Goal: Task Accomplishment & Management: Manage account settings

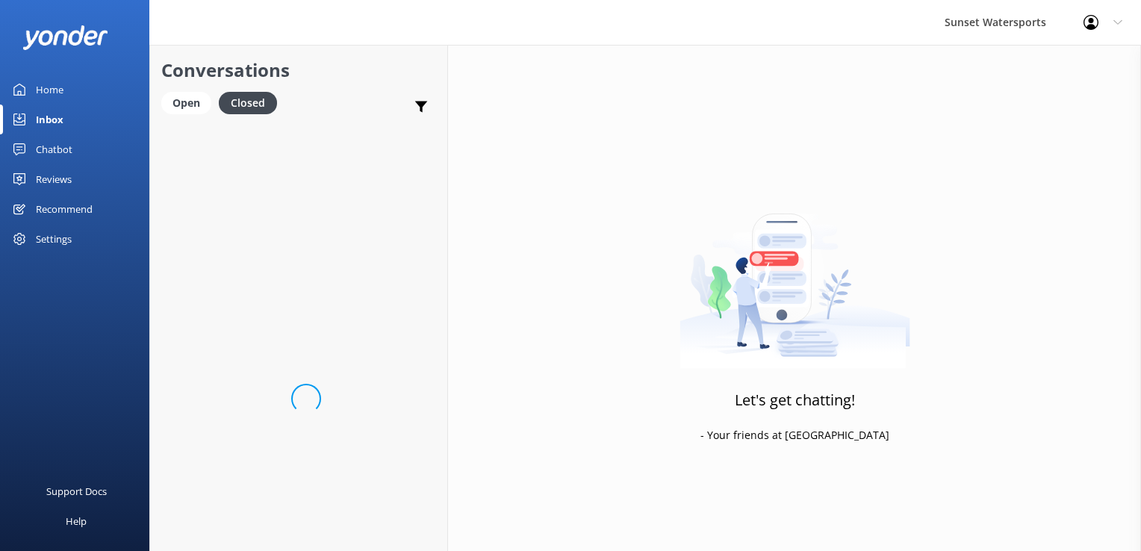
click at [152, 103] on div "Conversations Open Closed Important Assigned to me Unassigned SMS" at bounding box center [298, 84] width 297 height 78
click at [175, 103] on div "Open" at bounding box center [186, 103] width 50 height 22
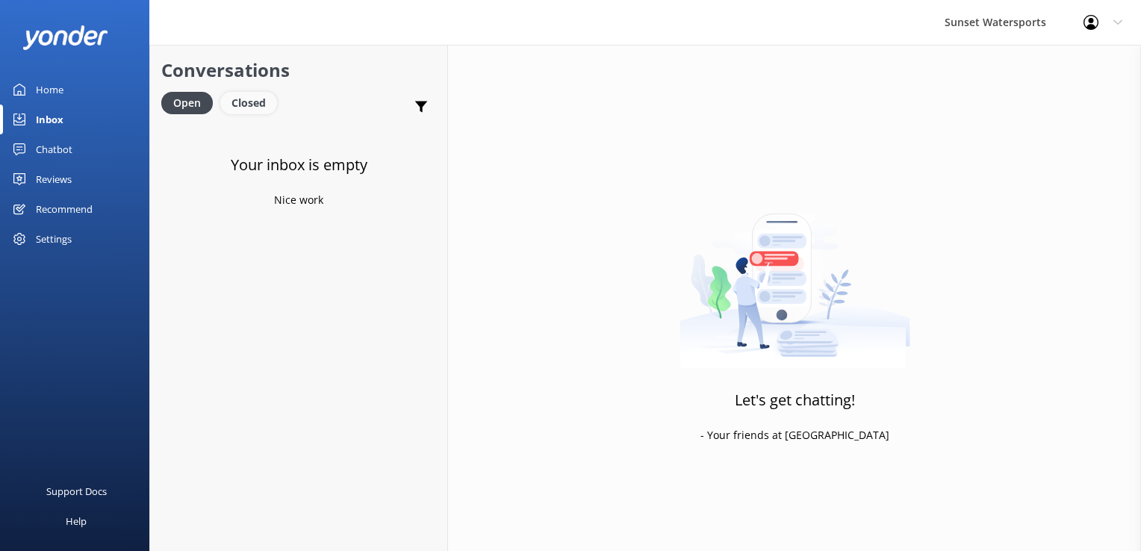
click at [266, 102] on div "Closed" at bounding box center [248, 103] width 57 height 22
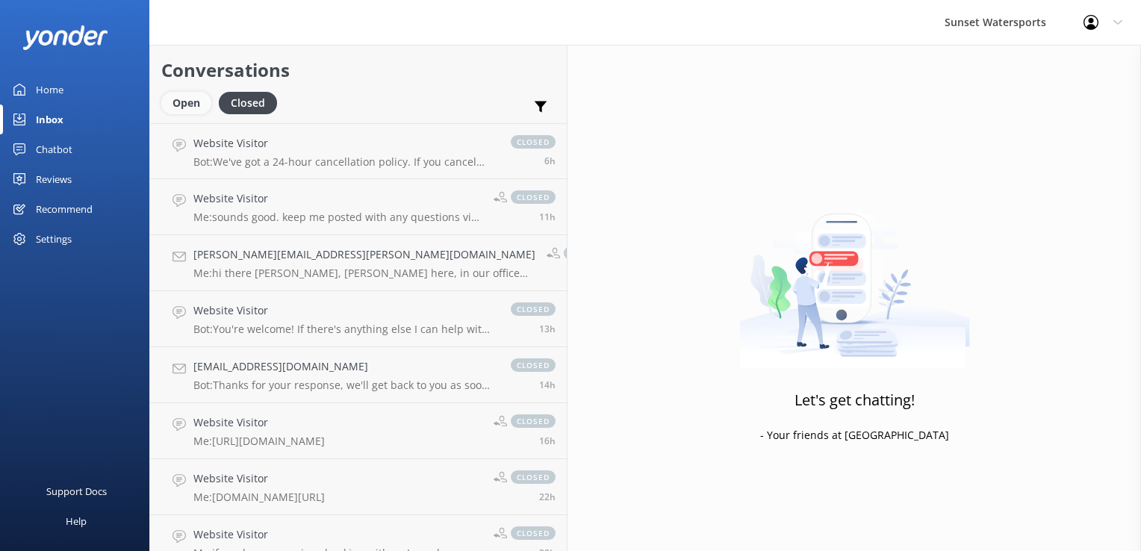
click at [204, 105] on div "Open" at bounding box center [186, 103] width 50 height 22
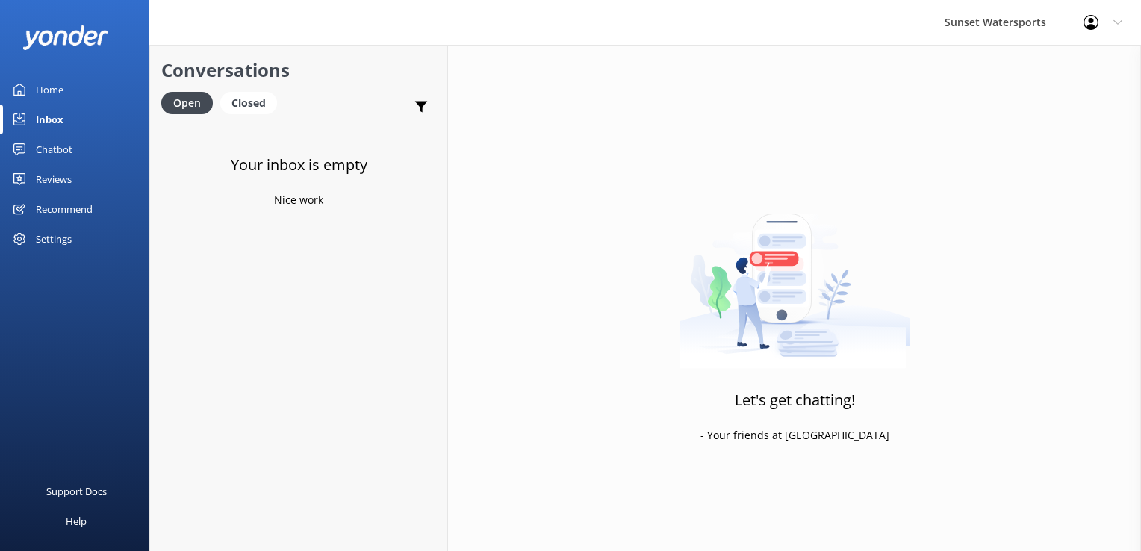
click at [63, 236] on div "Settings" at bounding box center [54, 239] width 36 height 30
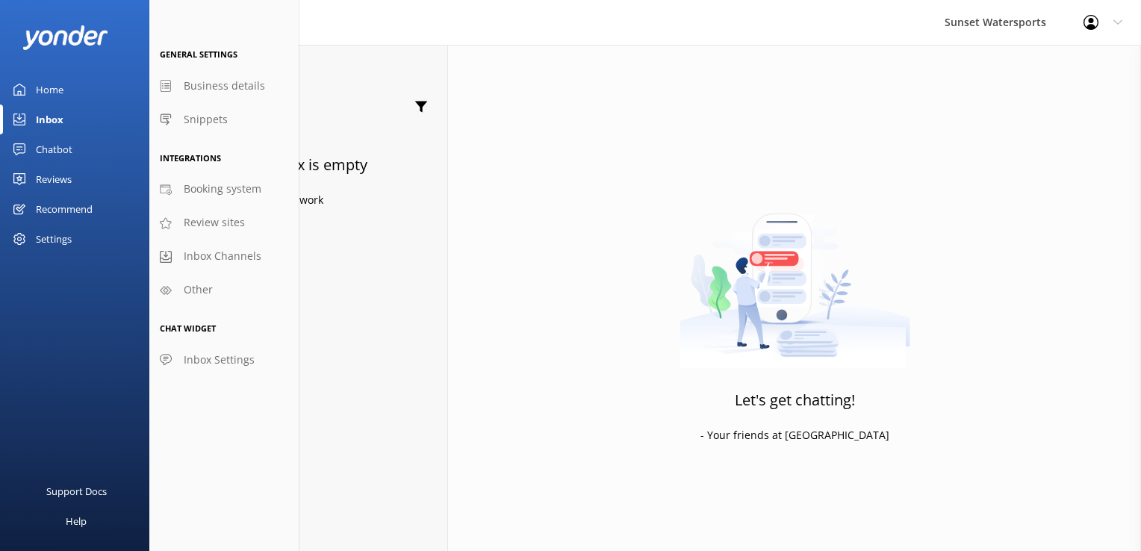
click at [36, 238] on div "Settings" at bounding box center [54, 239] width 36 height 30
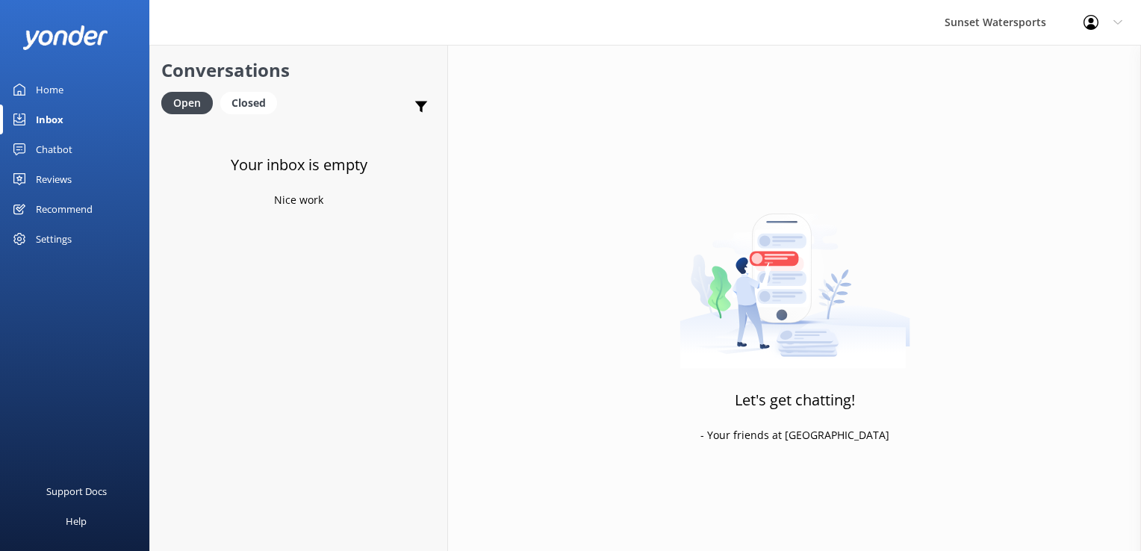
click at [66, 239] on div "Settings" at bounding box center [54, 239] width 36 height 30
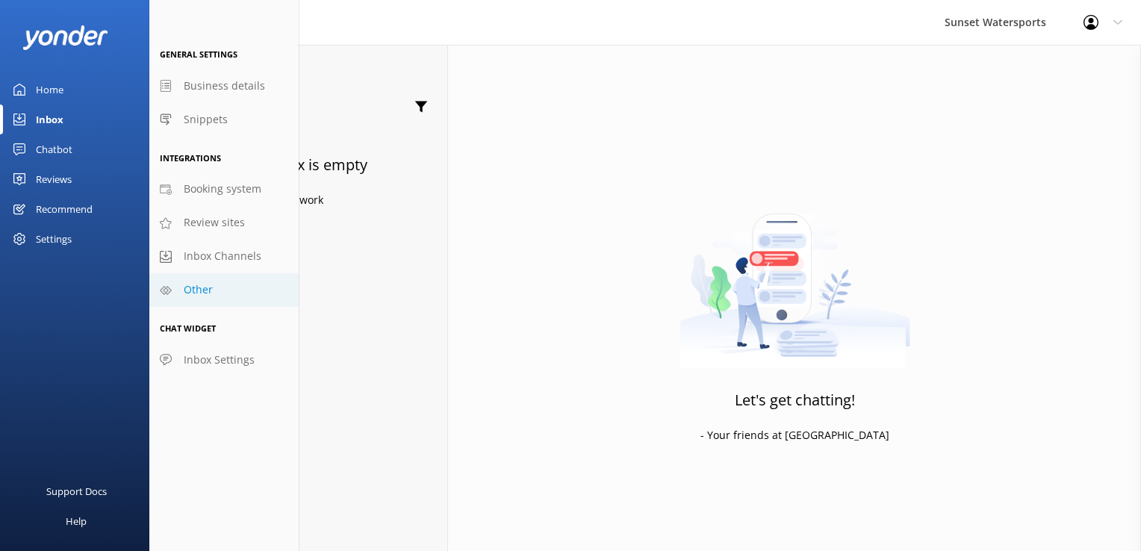
click at [201, 295] on span "Other" at bounding box center [198, 289] width 29 height 16
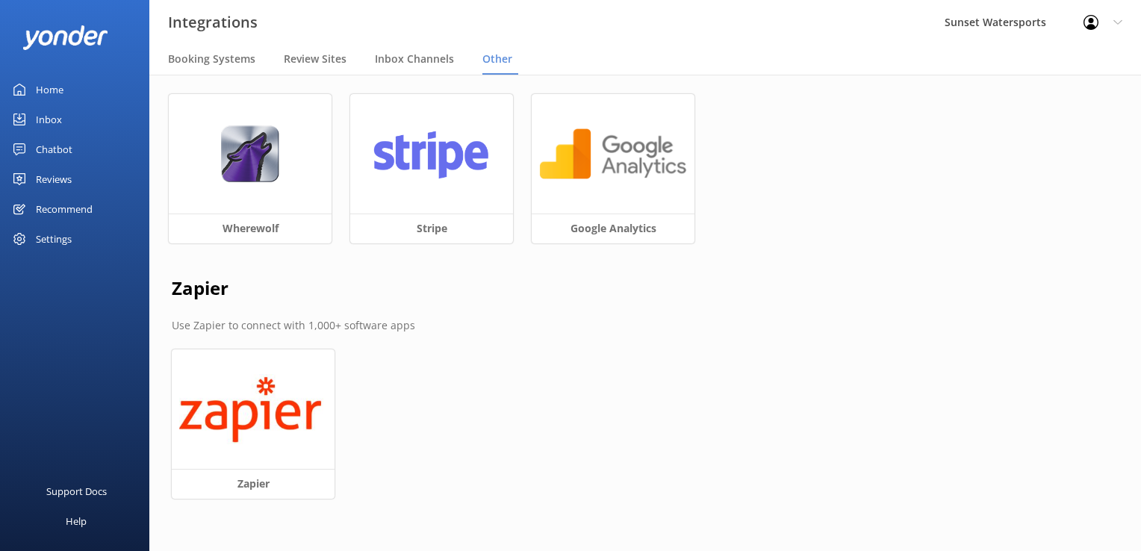
click at [54, 237] on div "Settings" at bounding box center [54, 239] width 36 height 30
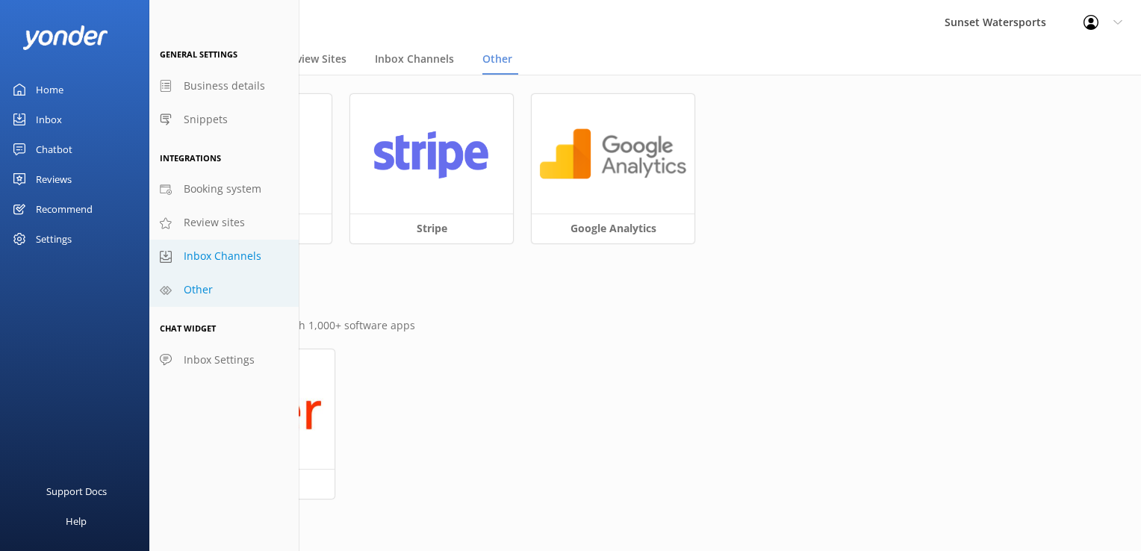
click at [207, 254] on span "Inbox Channels" at bounding box center [223, 256] width 78 height 16
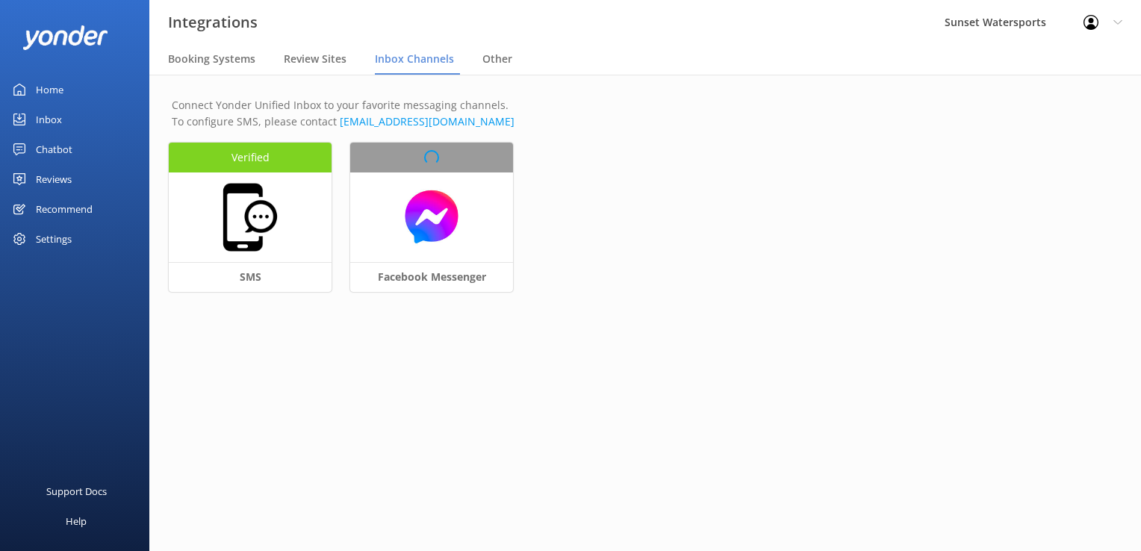
click at [90, 240] on div "Settings" at bounding box center [74, 239] width 149 height 30
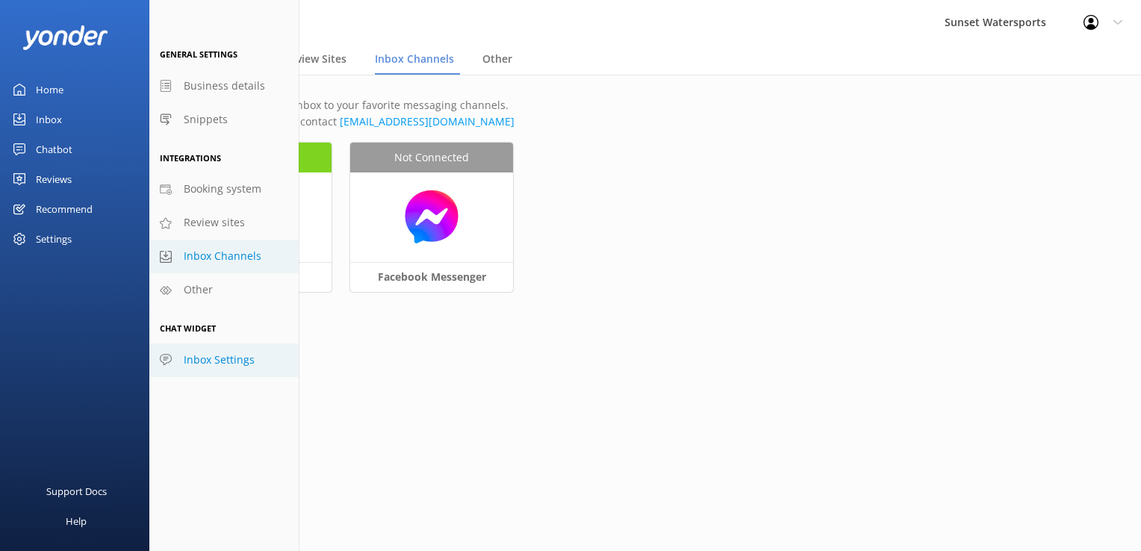
click at [198, 358] on span "Inbox Settings" at bounding box center [219, 360] width 71 height 16
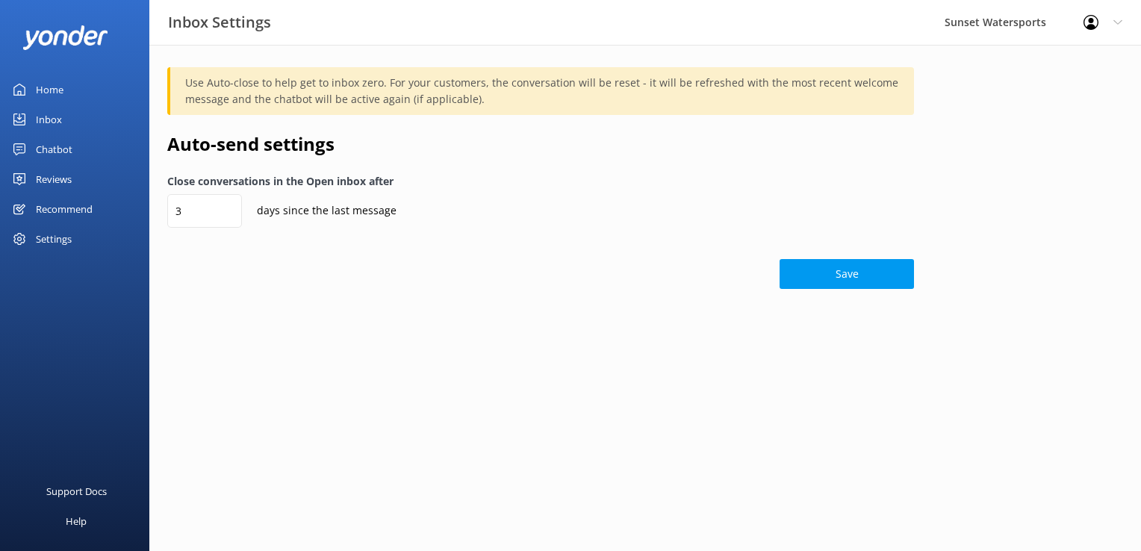
click at [18, 78] on link "Home" at bounding box center [74, 90] width 149 height 30
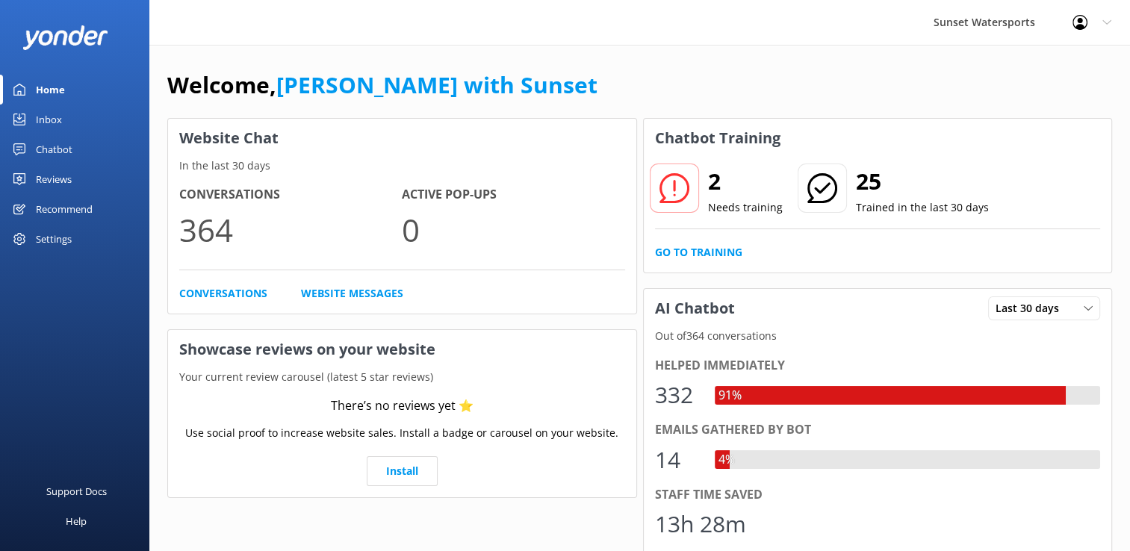
click at [1101, 14] on div "Profile Settings Logout" at bounding box center [1091, 22] width 76 height 45
click at [1045, 60] on link "Profile Settings" at bounding box center [1055, 63] width 149 height 37
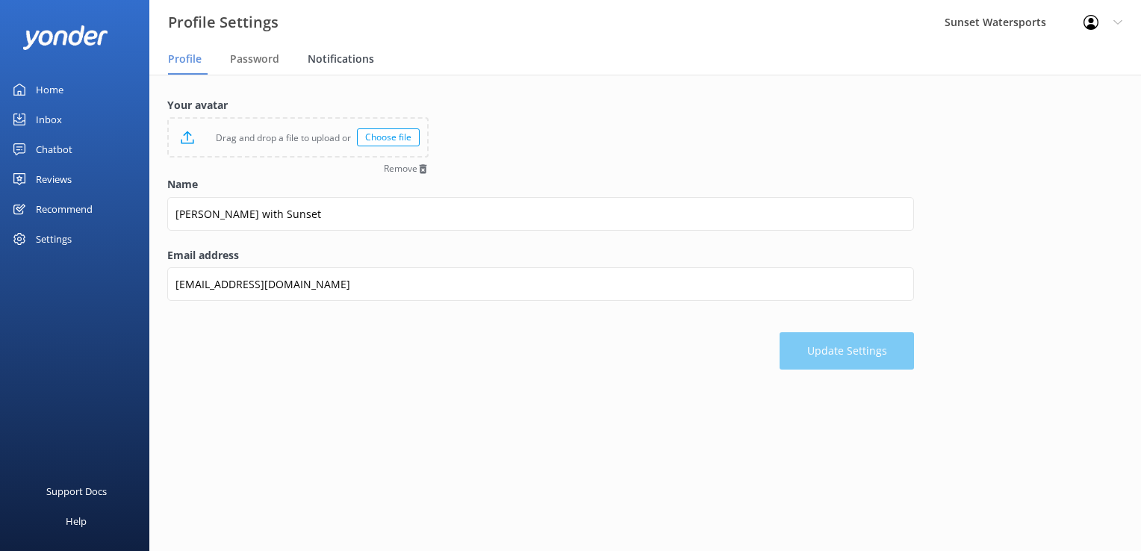
click at [326, 57] on span "Notifications" at bounding box center [341, 59] width 66 height 15
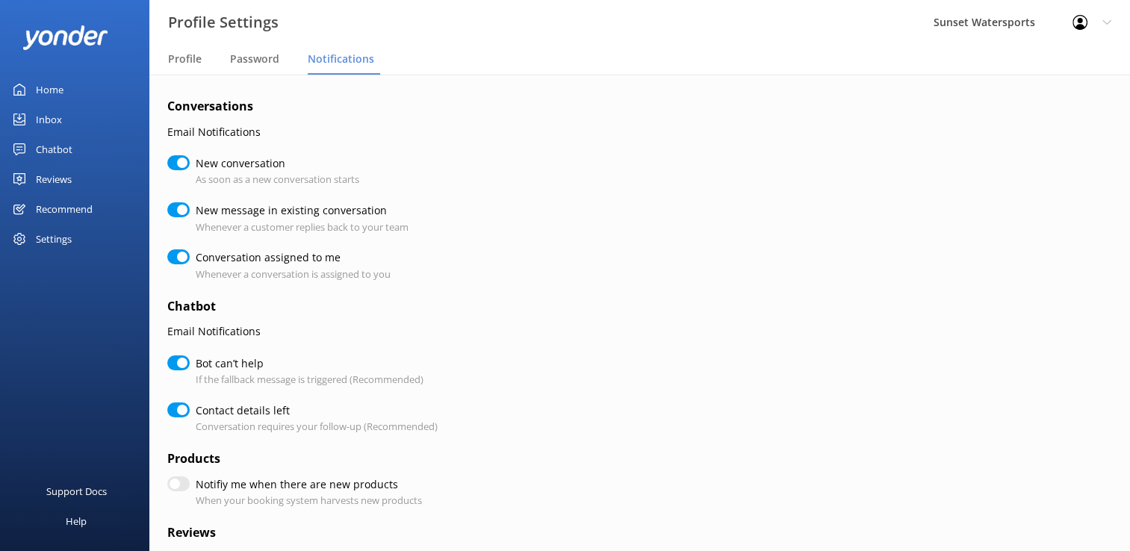
checkbox input "true"
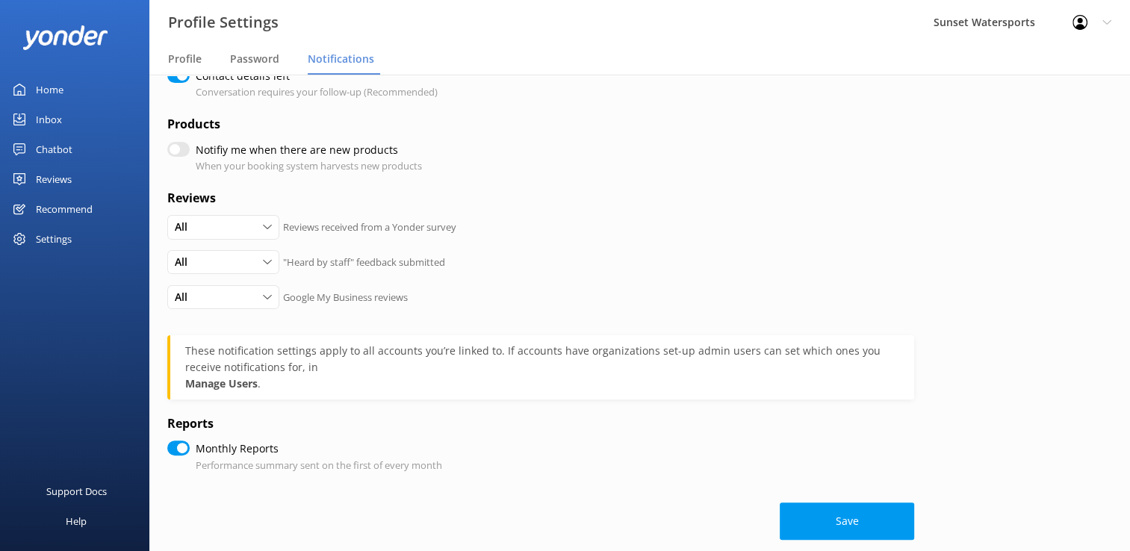
scroll to position [354, 0]
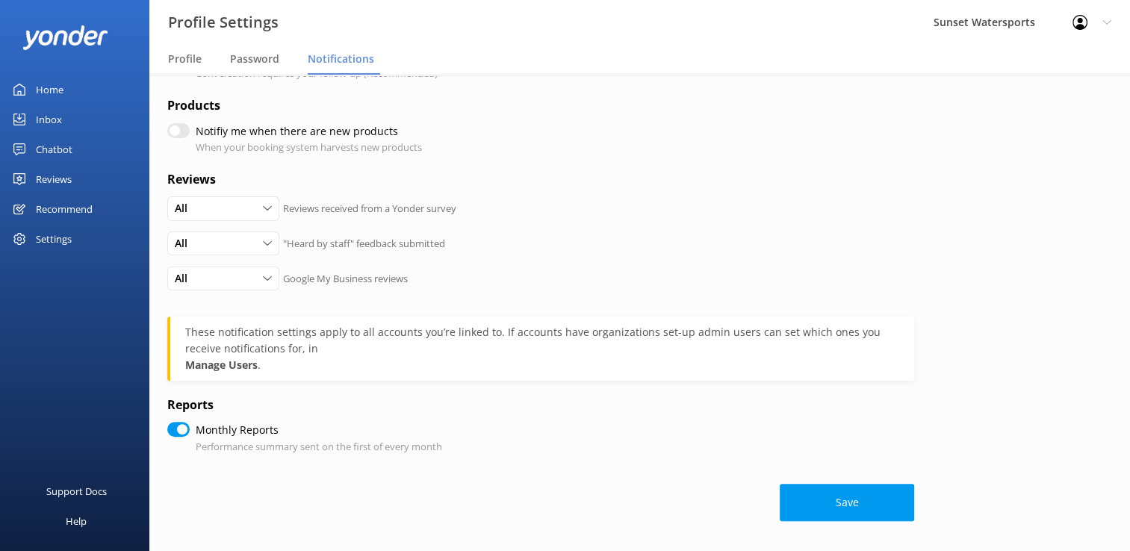
click at [1112, 16] on div "Profile Settings Logout" at bounding box center [1091, 22] width 76 height 45
checkbox input "true"
click at [55, 112] on div "Inbox" at bounding box center [49, 120] width 26 height 30
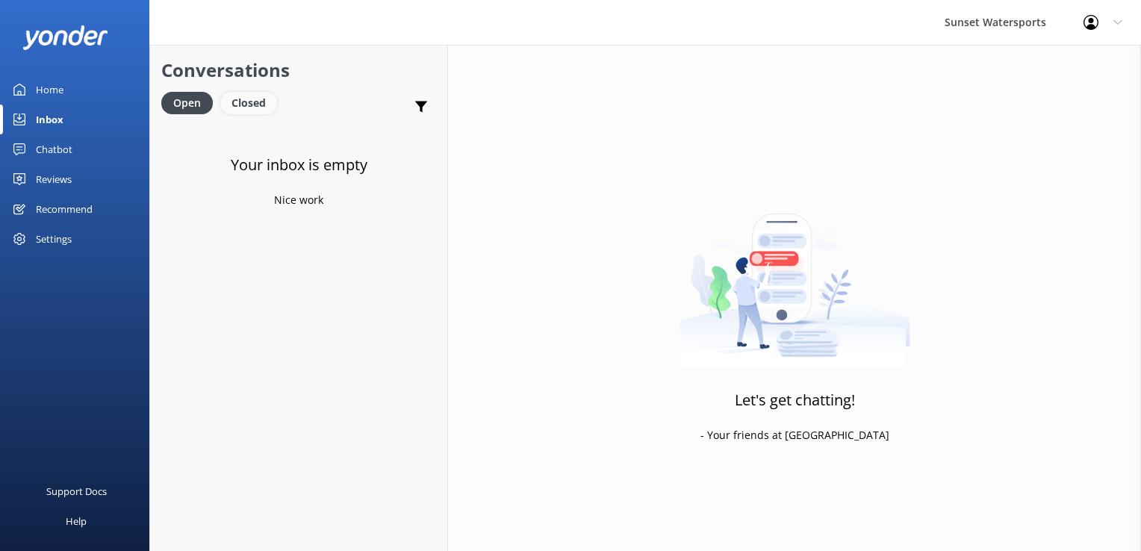
click at [267, 106] on div "Closed" at bounding box center [248, 103] width 57 height 22
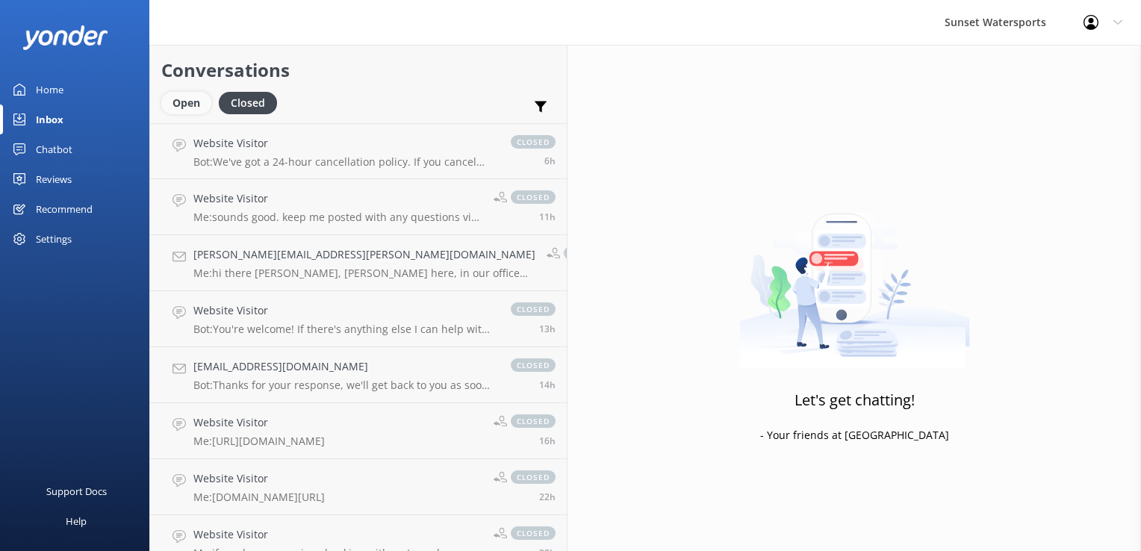
click at [189, 108] on div "Open" at bounding box center [186, 103] width 50 height 22
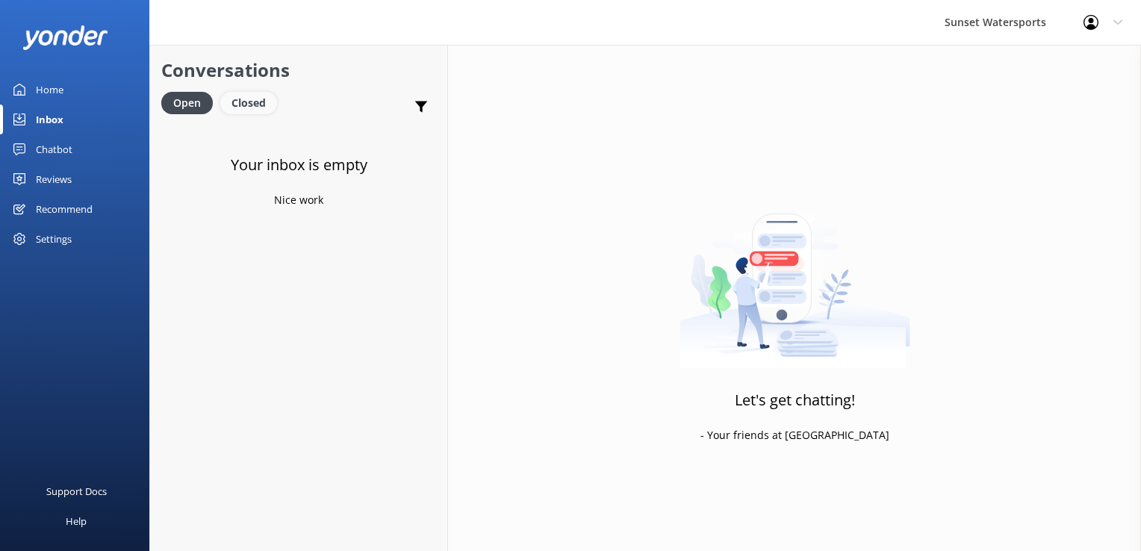
click at [221, 102] on div "Closed" at bounding box center [248, 103] width 57 height 22
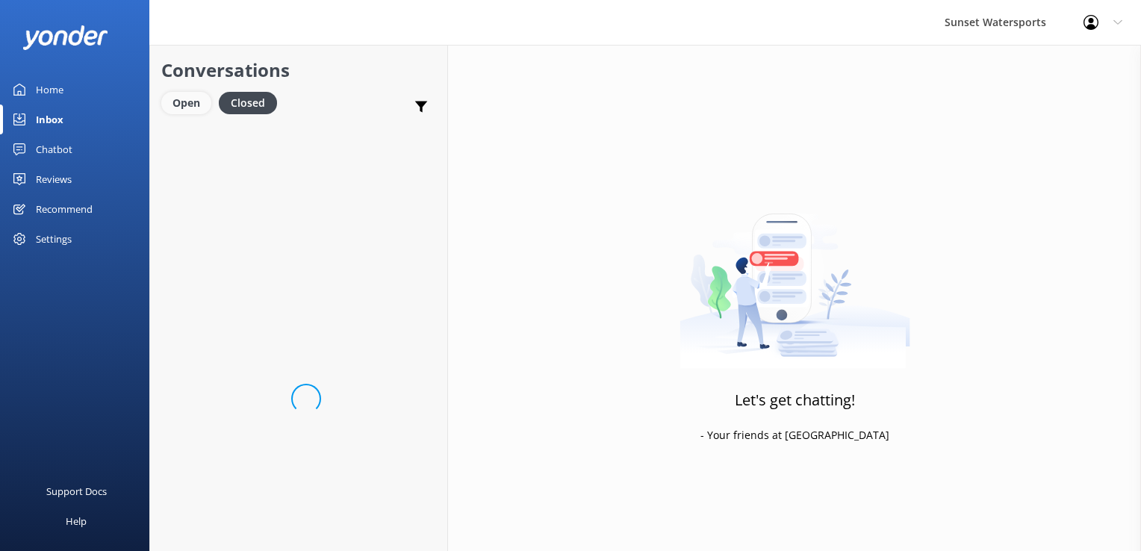
click at [199, 101] on div "Open" at bounding box center [186, 103] width 50 height 22
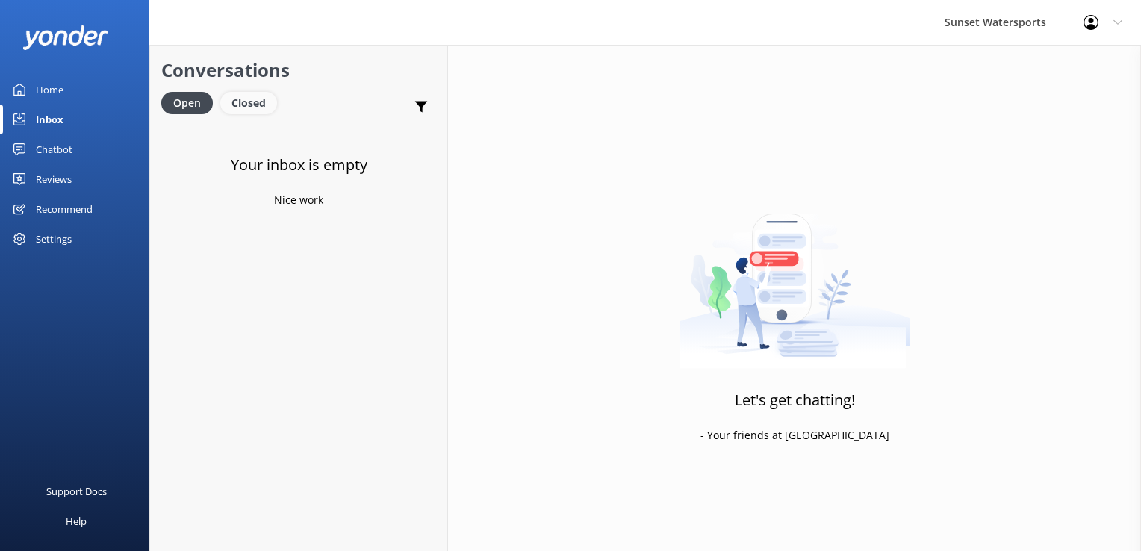
click at [262, 102] on div "Closed" at bounding box center [248, 103] width 57 height 22
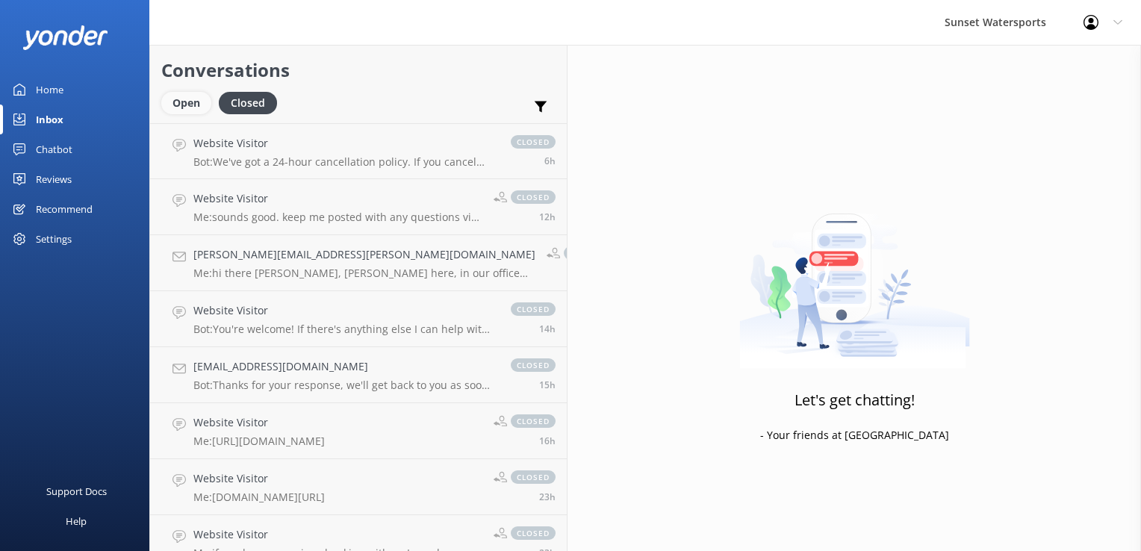
click at [198, 95] on div "Open" at bounding box center [186, 103] width 50 height 22
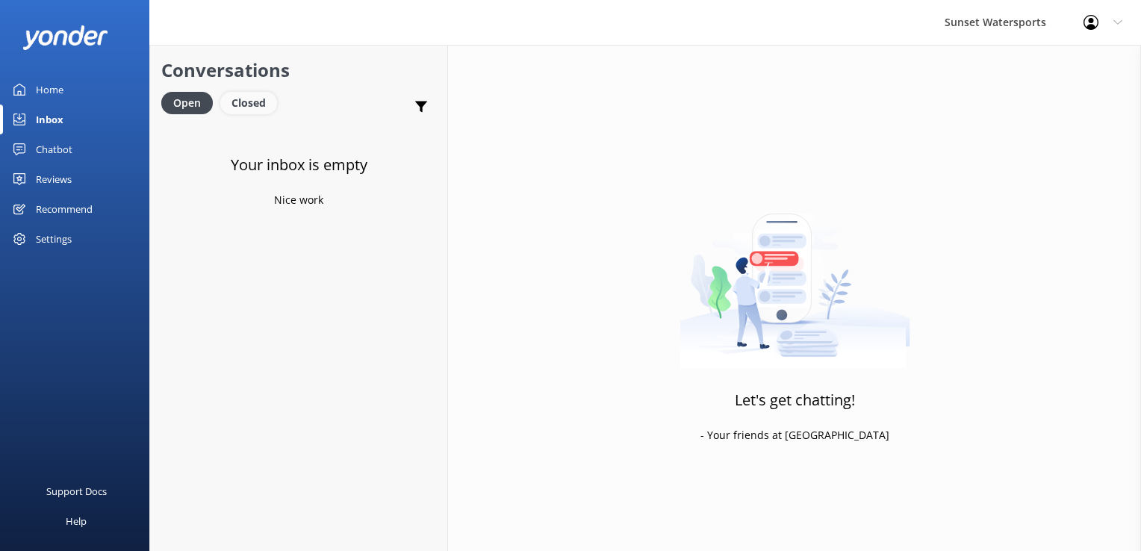
click at [243, 100] on div "Closed" at bounding box center [248, 103] width 57 height 22
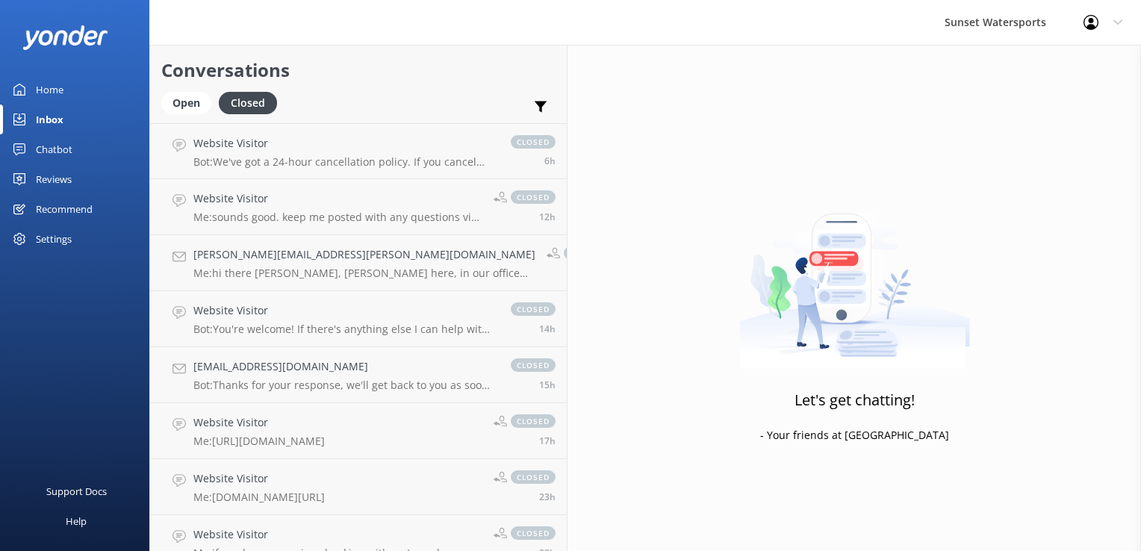
click at [179, 84] on h2 "Conversations" at bounding box center [358, 70] width 394 height 28
click at [188, 111] on div "Open" at bounding box center [186, 103] width 50 height 22
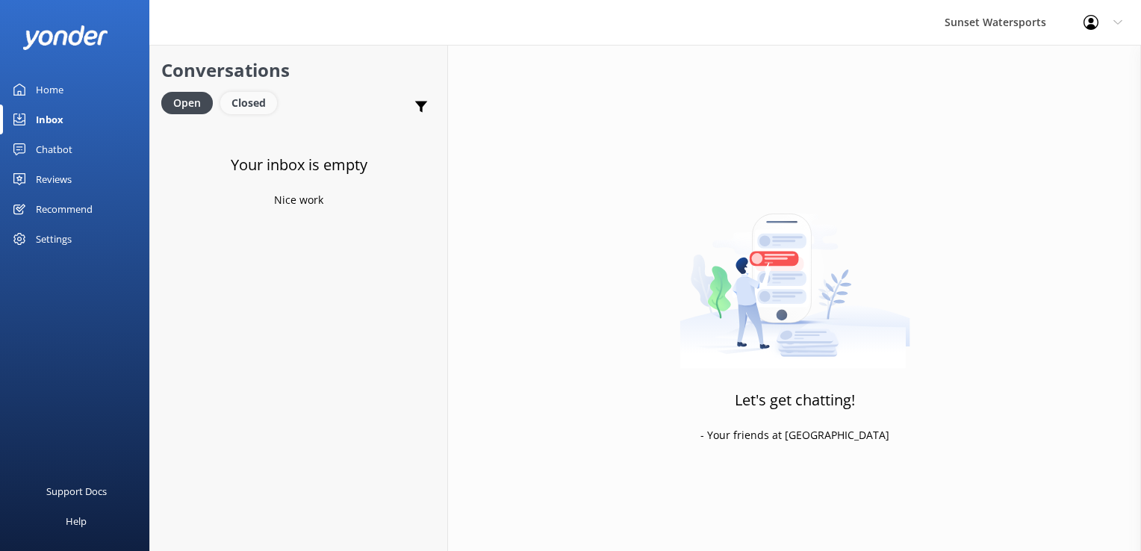
click at [255, 109] on div "Closed" at bounding box center [248, 103] width 57 height 22
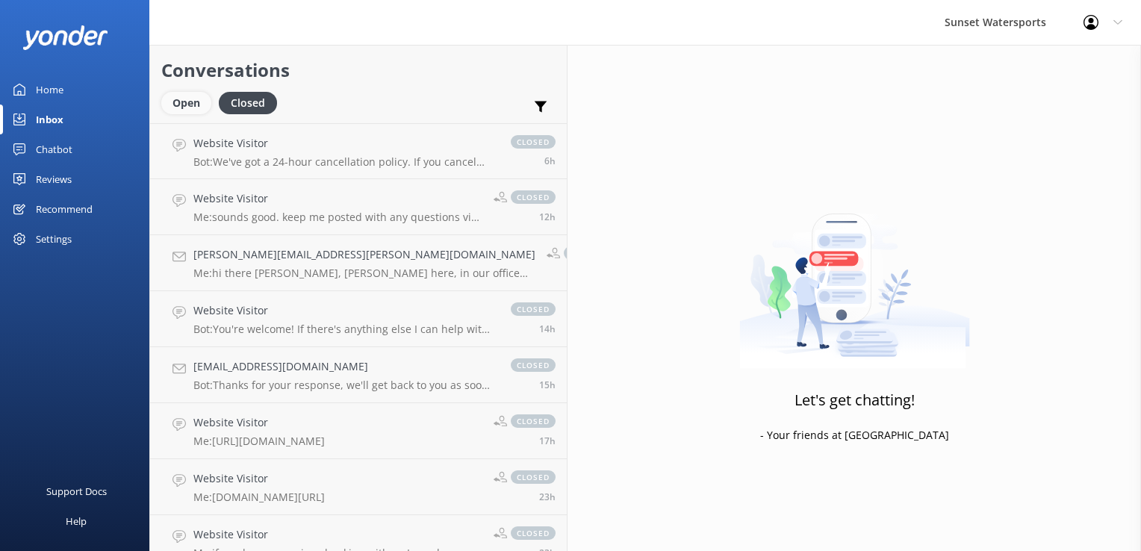
click at [176, 114] on div "Open" at bounding box center [186, 103] width 50 height 22
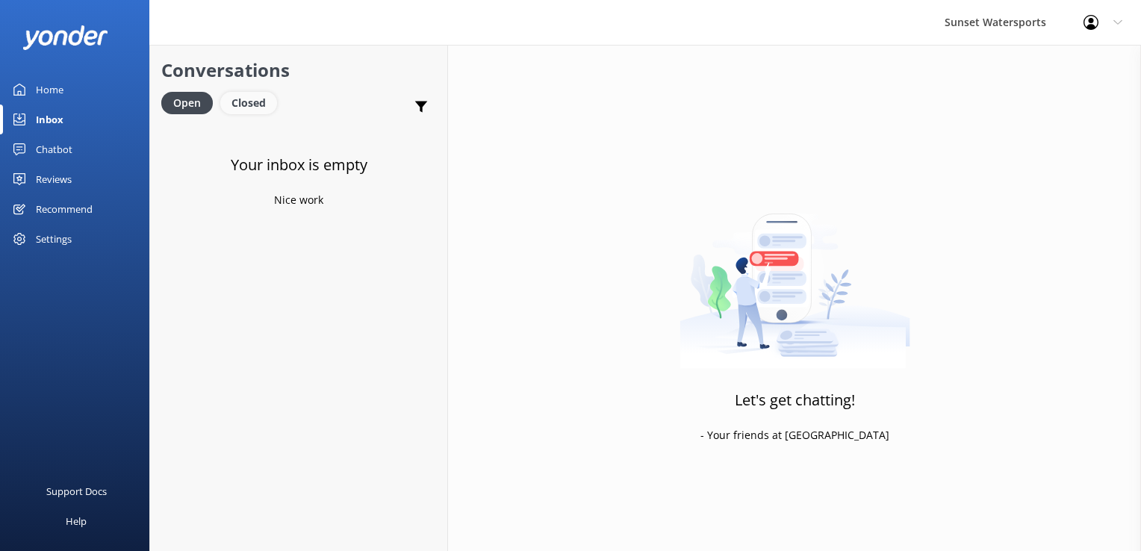
click at [257, 101] on div "Closed" at bounding box center [248, 103] width 57 height 22
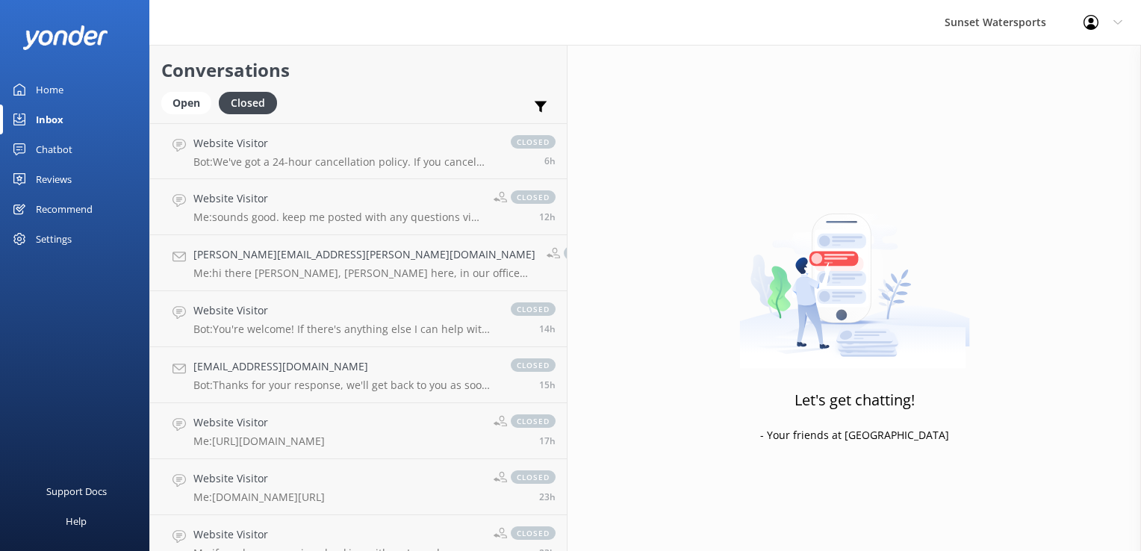
click at [172, 122] on div "Open Closed" at bounding box center [222, 110] width 123 height 36
click at [177, 111] on div "Open" at bounding box center [186, 103] width 50 height 22
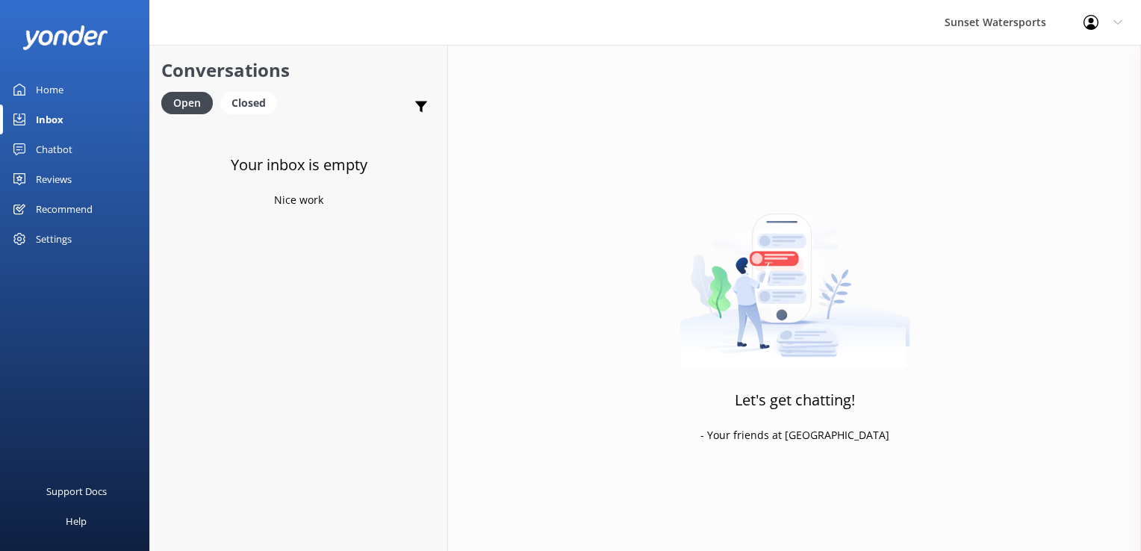
click at [54, 87] on div "Home" at bounding box center [50, 90] width 28 height 30
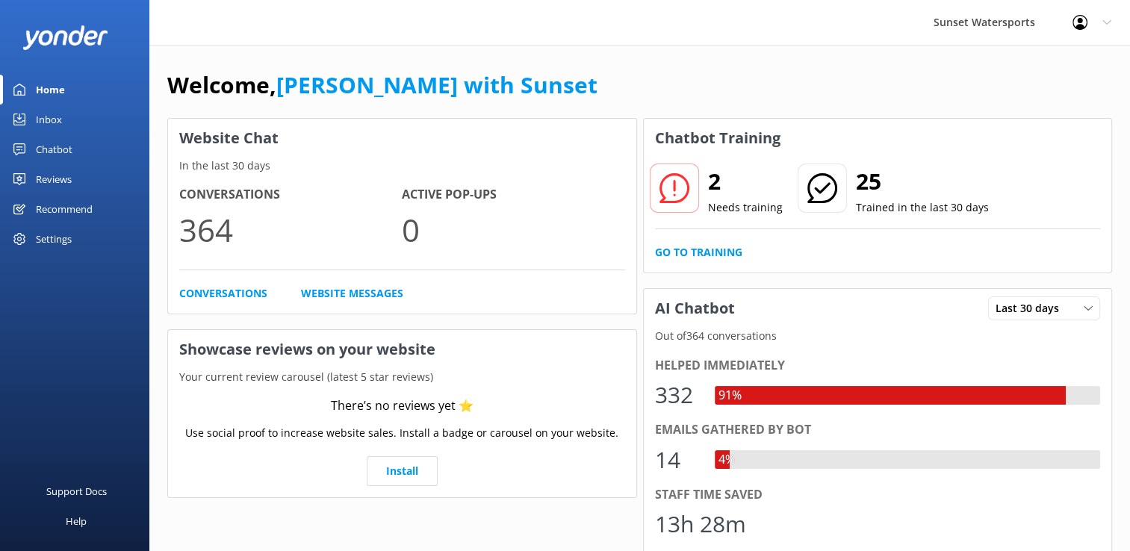
click at [57, 118] on div "Inbox" at bounding box center [49, 120] width 26 height 30
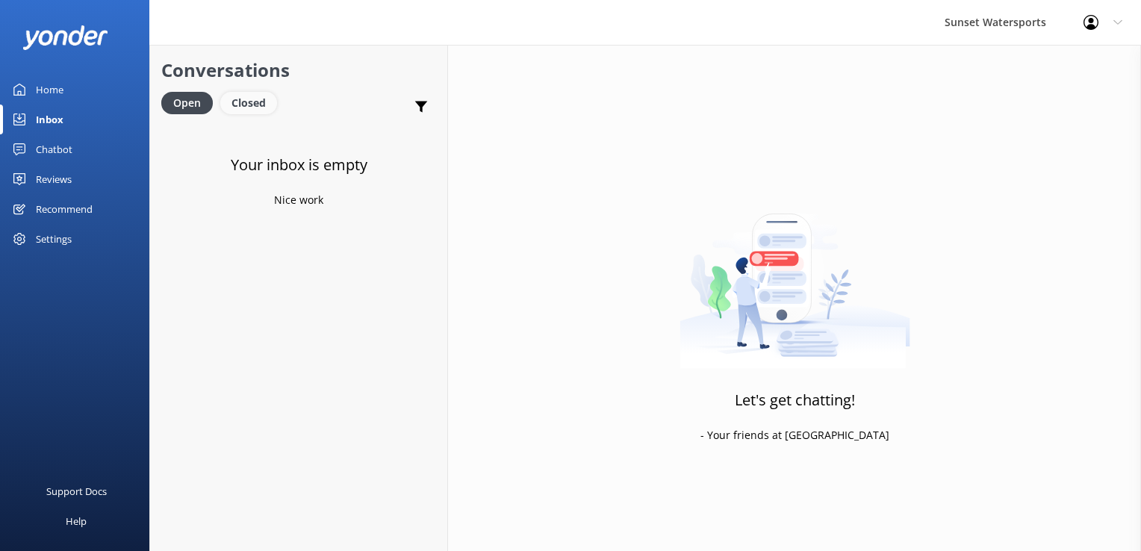
drag, startPoint x: 260, startPoint y: 108, endPoint x: 251, endPoint y: 108, distance: 9.0
click at [260, 108] on div "Closed" at bounding box center [248, 103] width 57 height 22
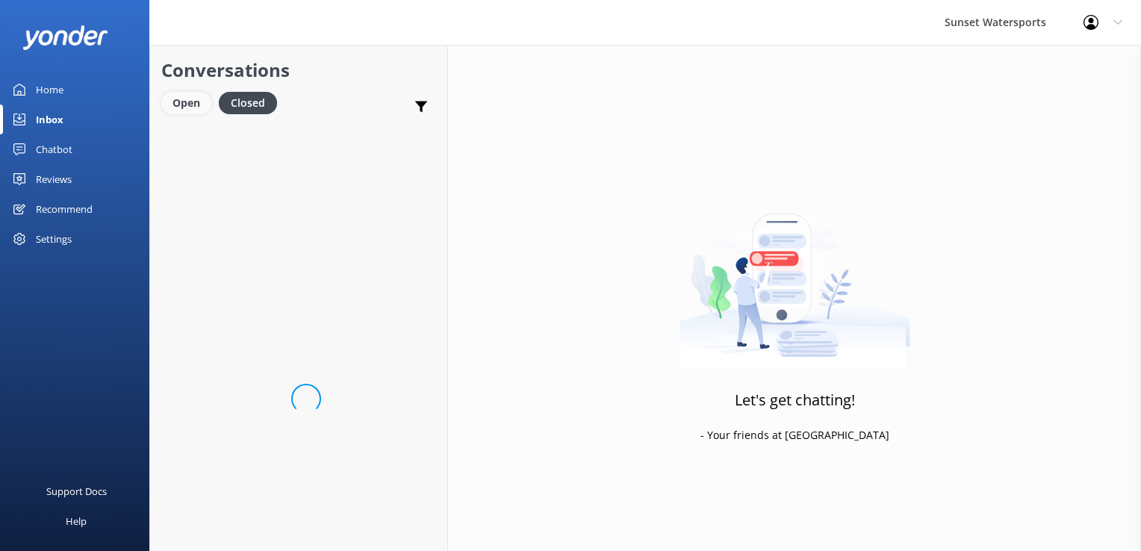
click at [184, 109] on div "Open" at bounding box center [186, 103] width 50 height 22
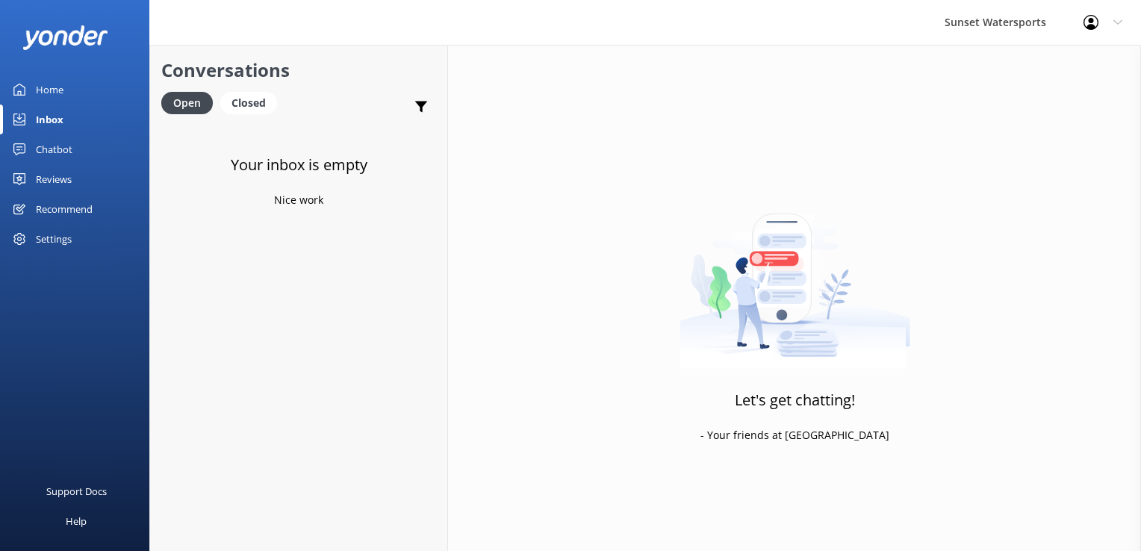
drag, startPoint x: 237, startPoint y: 105, endPoint x: 208, endPoint y: 111, distance: 29.7
click at [237, 105] on div "Closed" at bounding box center [248, 103] width 57 height 22
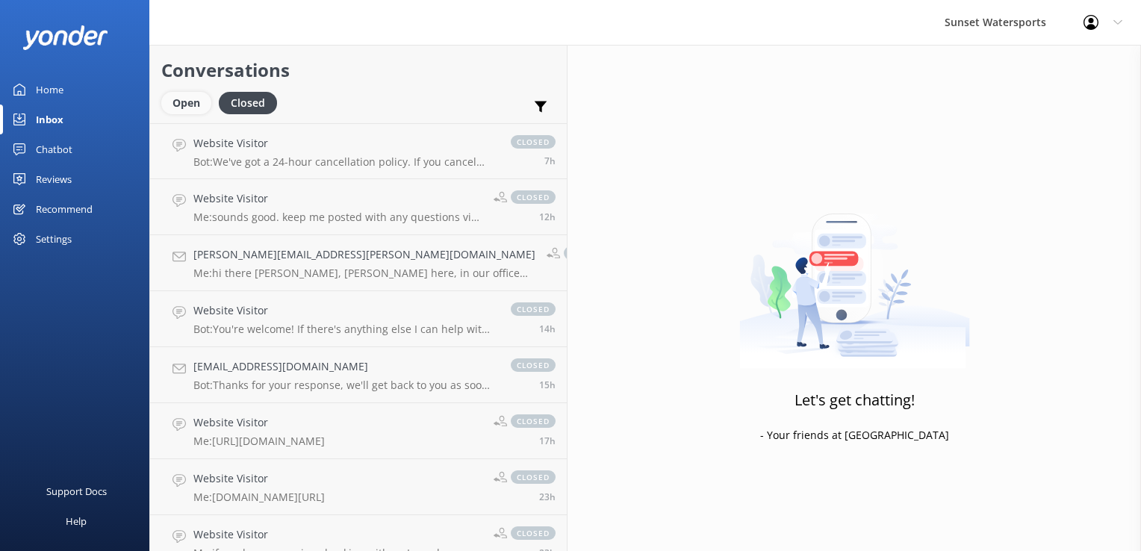
click at [179, 109] on div "Open" at bounding box center [186, 103] width 50 height 22
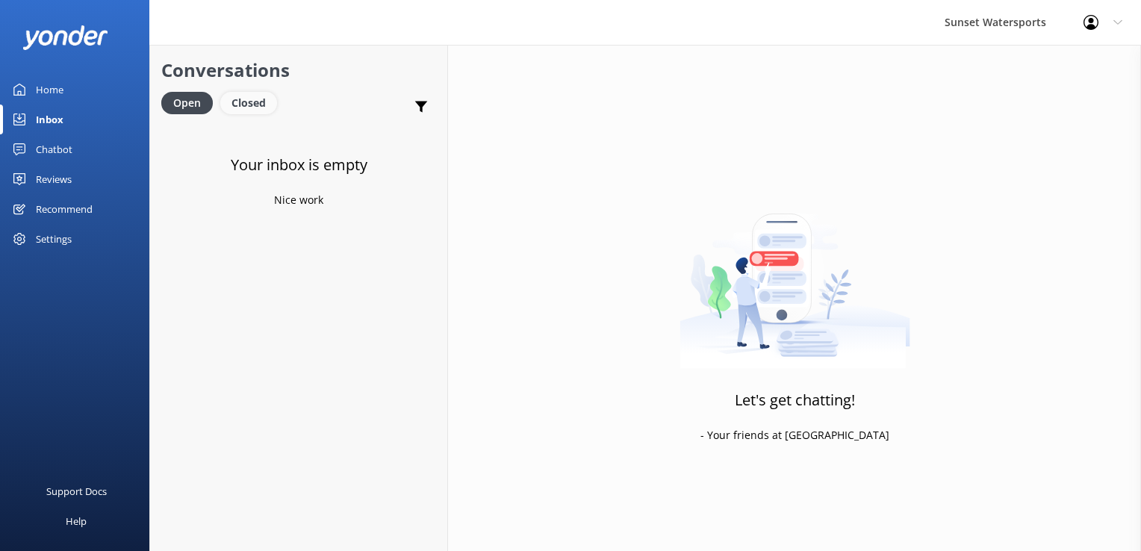
click at [256, 104] on div "Closed" at bounding box center [248, 103] width 57 height 22
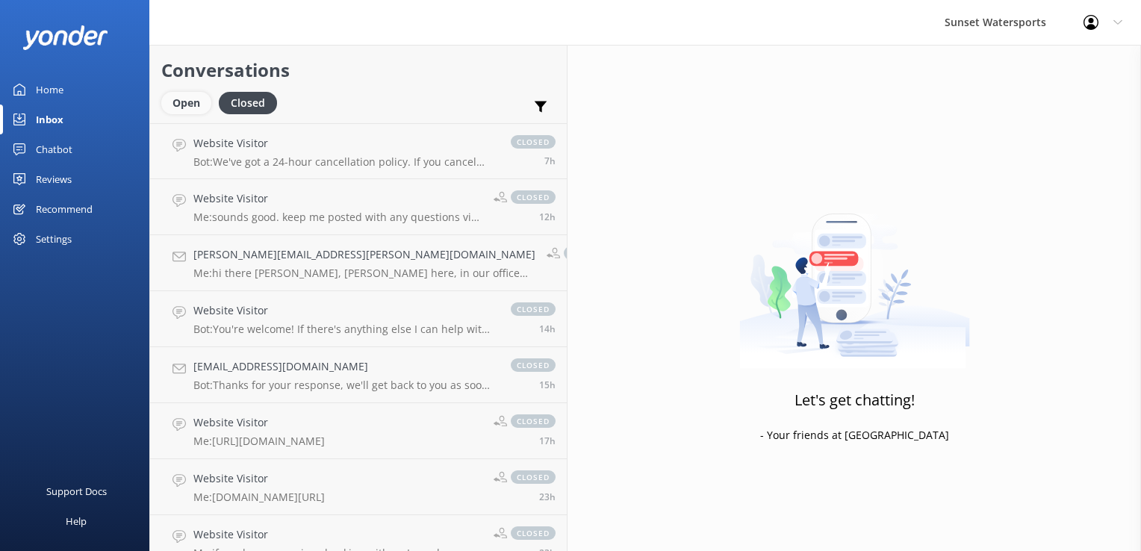
click at [185, 102] on div "Open" at bounding box center [186, 103] width 50 height 22
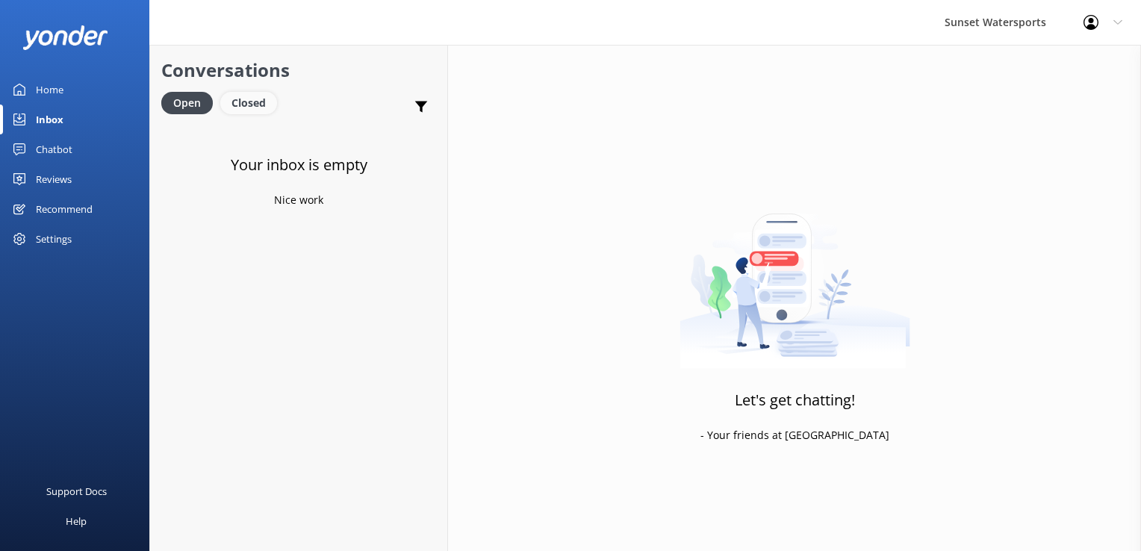
click at [255, 102] on div "Closed" at bounding box center [248, 103] width 57 height 22
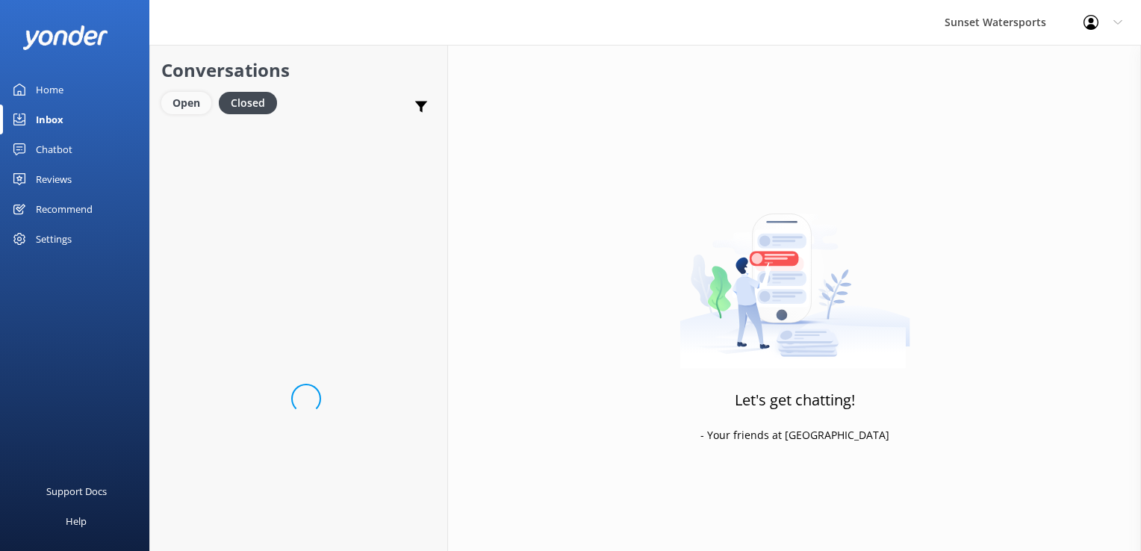
click at [169, 104] on div "Open" at bounding box center [186, 103] width 50 height 22
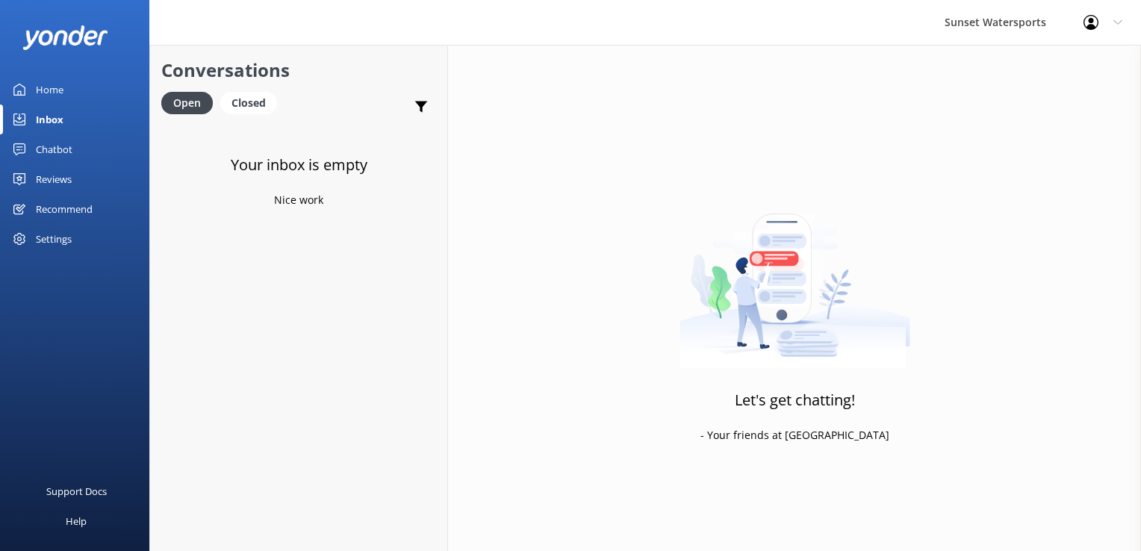
click at [588, 15] on div "Sunset Watersports Profile Settings Logout" at bounding box center [570, 22] width 1141 height 45
drag, startPoint x: 245, startPoint y: 104, endPoint x: 235, endPoint y: 103, distance: 9.7
click at [245, 104] on div "Closed" at bounding box center [248, 103] width 57 height 22
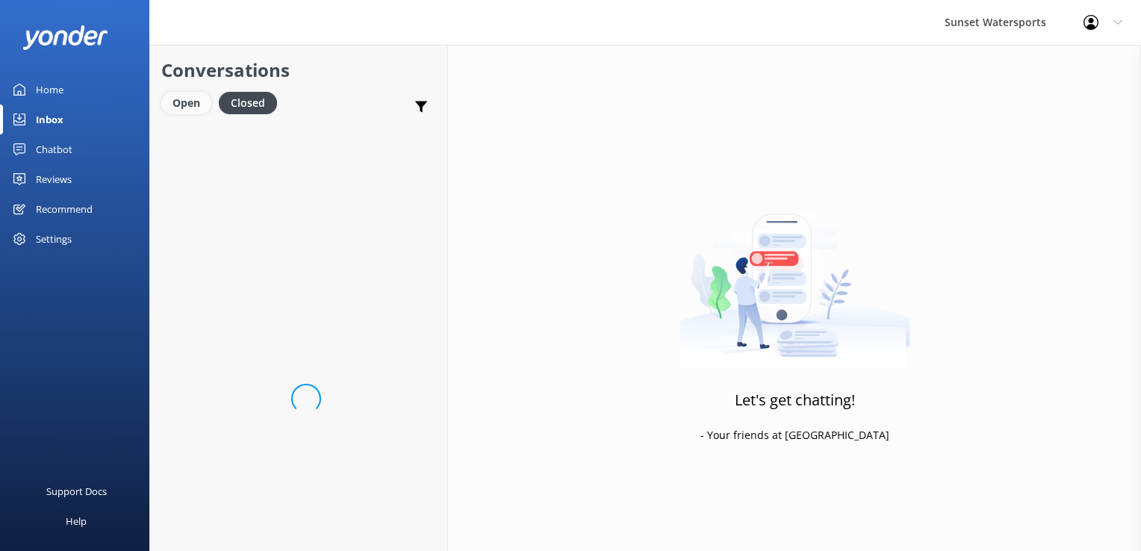
click at [193, 105] on div "Open" at bounding box center [186, 103] width 50 height 22
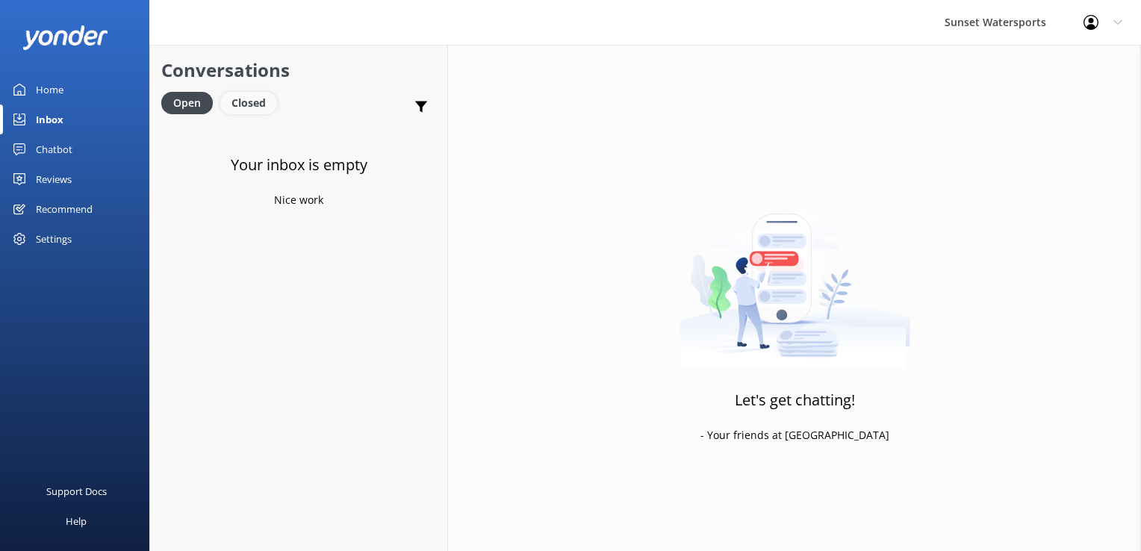
click at [253, 105] on div "Closed" at bounding box center [248, 103] width 57 height 22
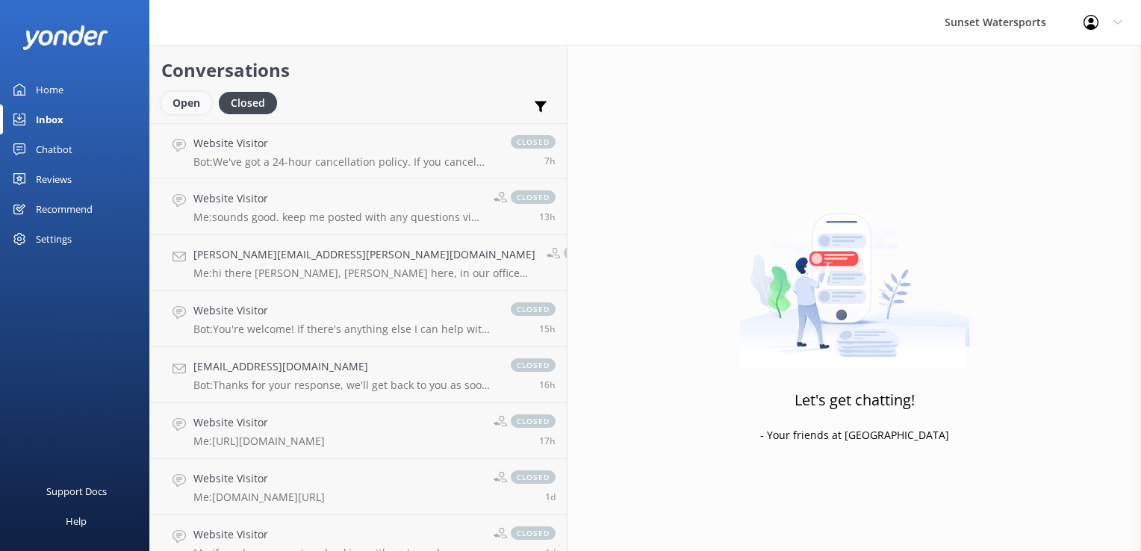
click at [178, 113] on div "Open" at bounding box center [186, 103] width 50 height 22
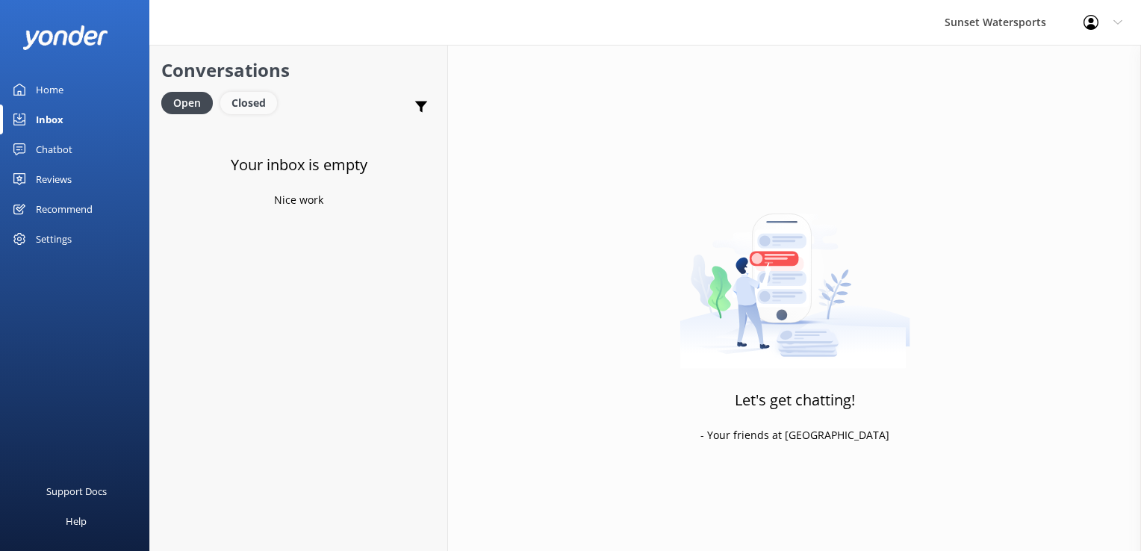
drag, startPoint x: 263, startPoint y: 110, endPoint x: 255, endPoint y: 112, distance: 7.8
click at [263, 110] on div "Closed" at bounding box center [248, 103] width 57 height 22
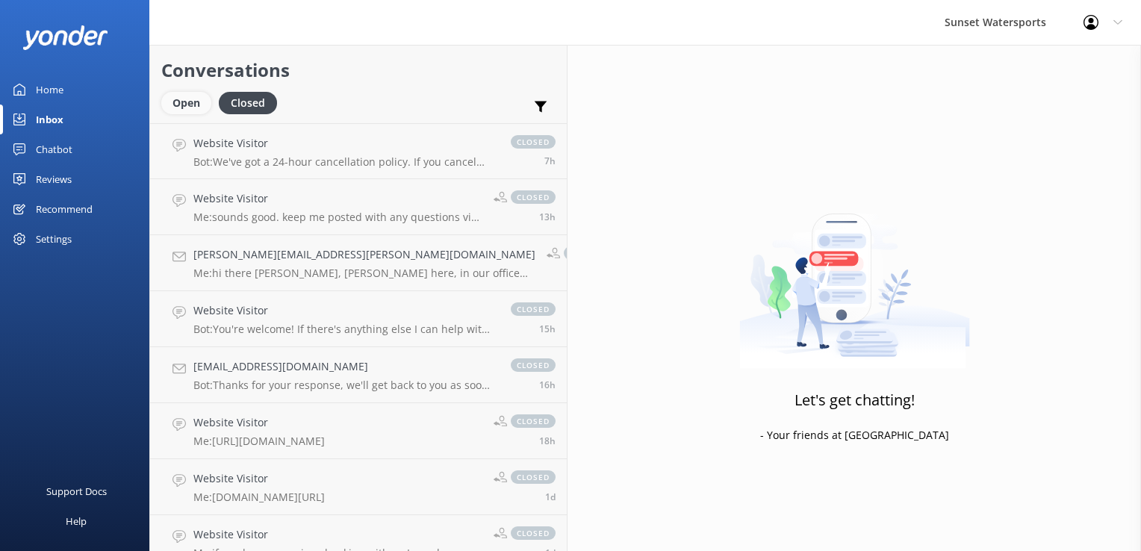
click at [188, 108] on div "Open" at bounding box center [186, 103] width 50 height 22
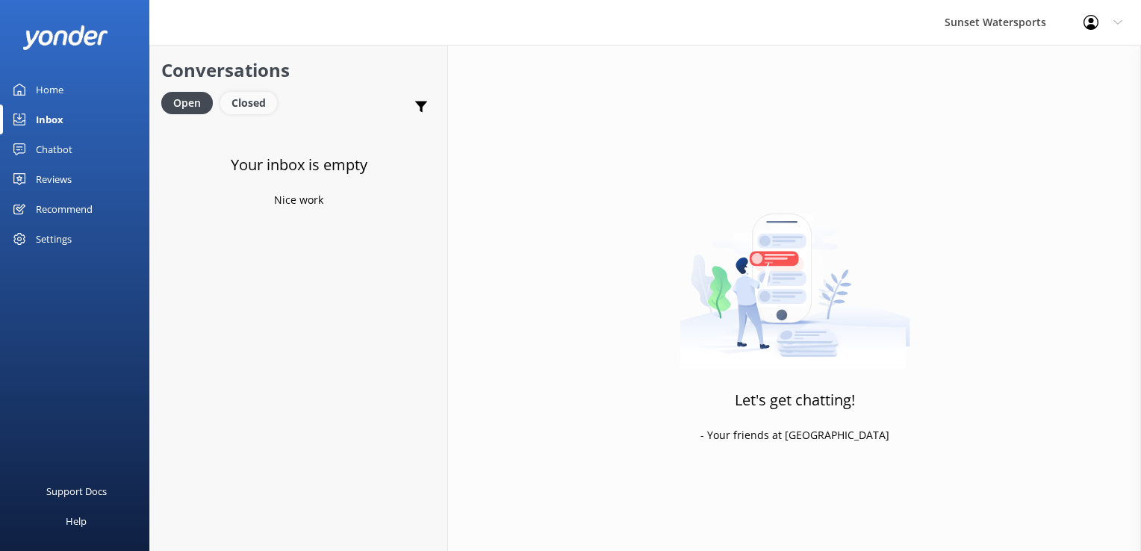
click at [234, 97] on div "Closed" at bounding box center [248, 103] width 57 height 22
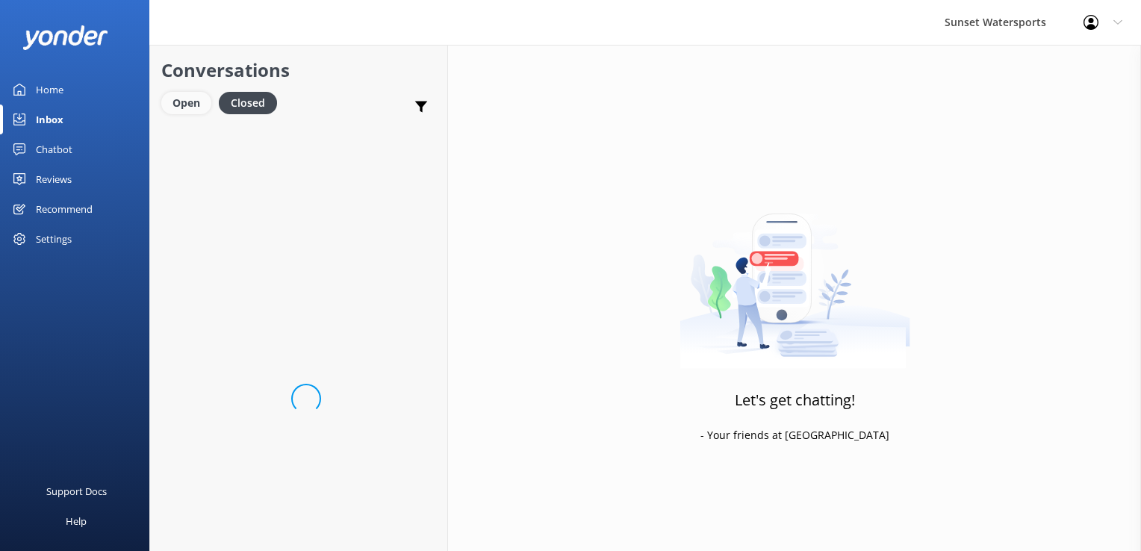
click at [194, 101] on div "Open" at bounding box center [186, 103] width 50 height 22
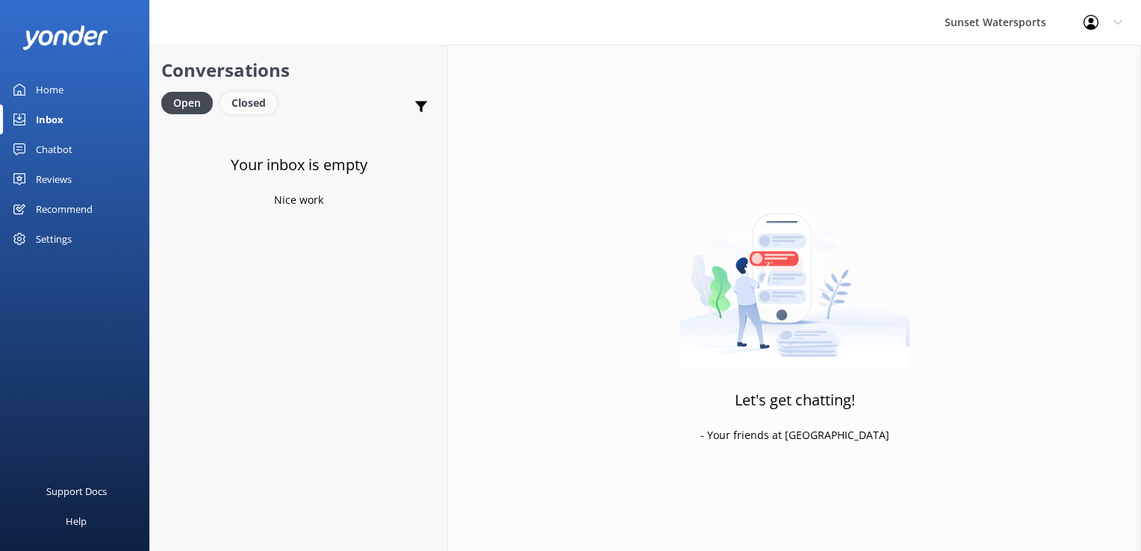
click at [249, 105] on div "Closed" at bounding box center [248, 103] width 57 height 22
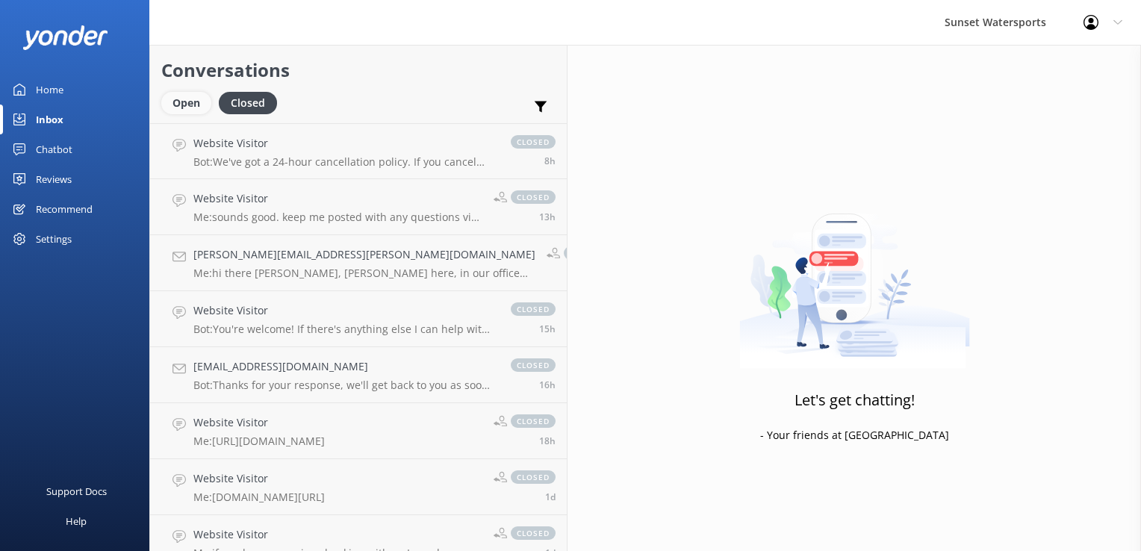
click at [182, 109] on div "Open" at bounding box center [186, 103] width 50 height 22
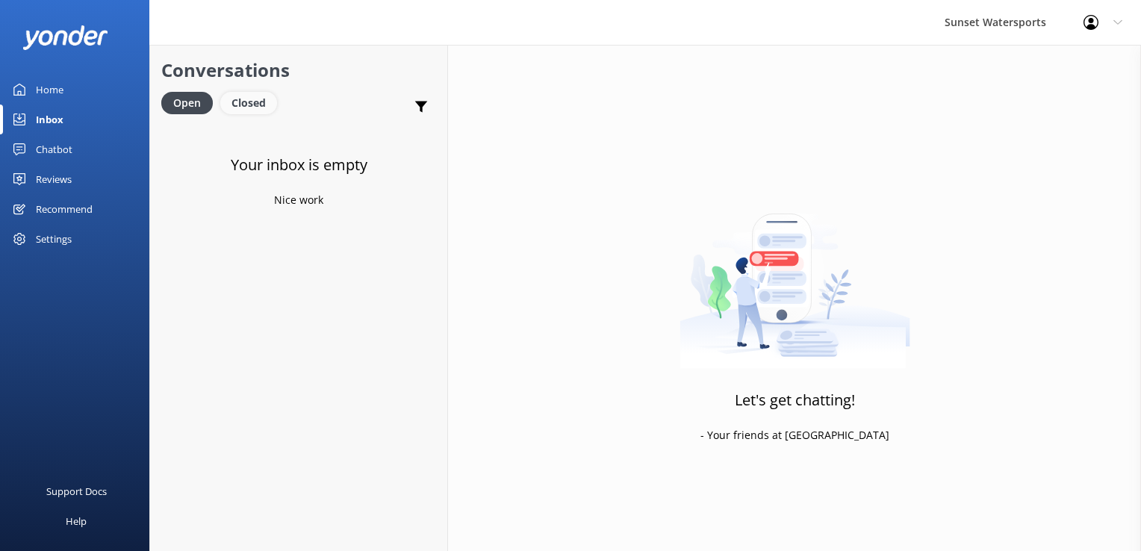
click at [255, 108] on div "Closed" at bounding box center [248, 103] width 57 height 22
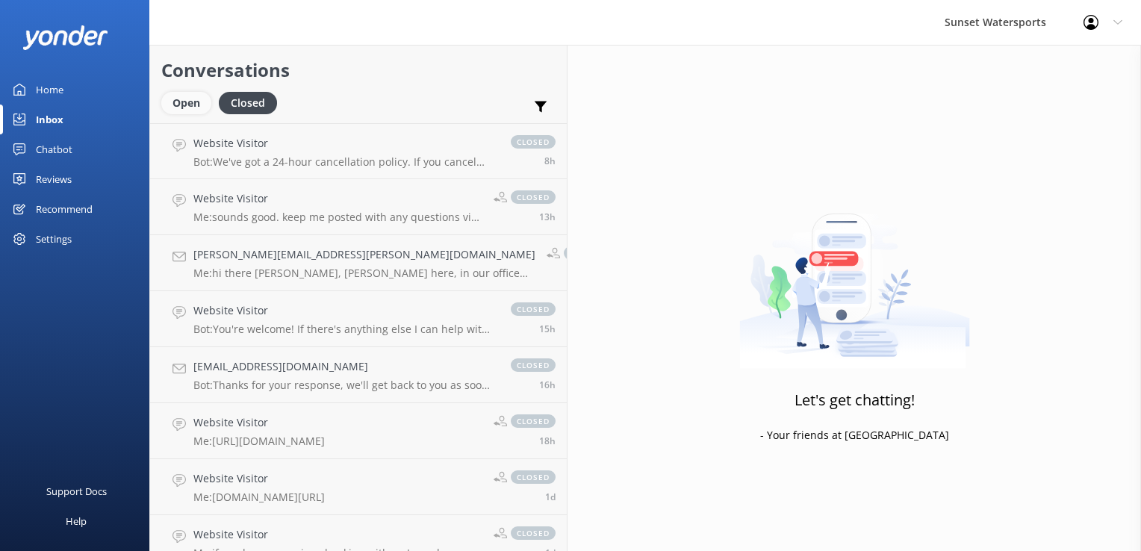
click at [194, 113] on div "Open" at bounding box center [186, 103] width 50 height 22
